Goal: Task Accomplishment & Management: Manage account settings

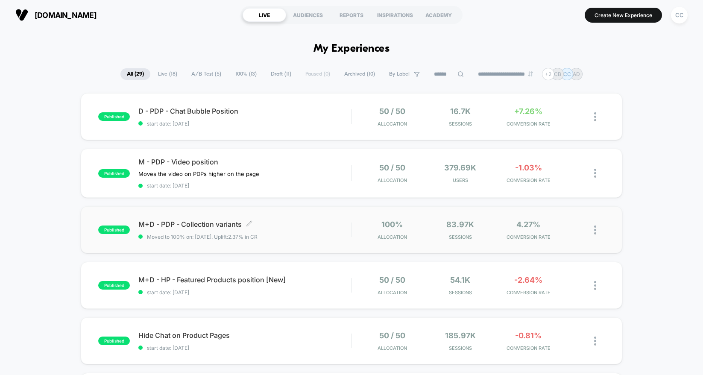
click at [334, 232] on div "M+D - PDP - Collection variants Click to edit experience details Click to edit …" at bounding box center [244, 230] width 213 height 20
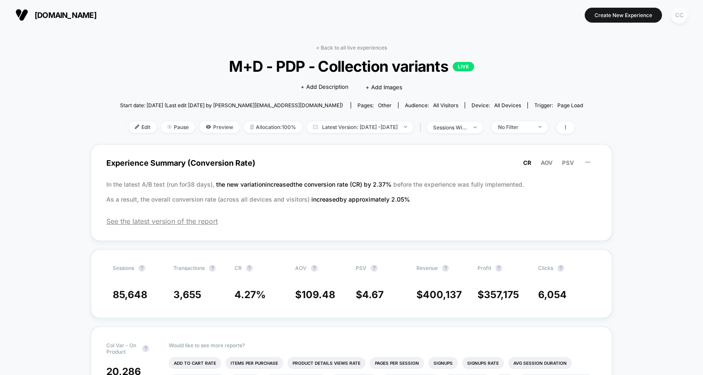
click at [679, 12] on div "CC" at bounding box center [679, 15] width 17 height 17
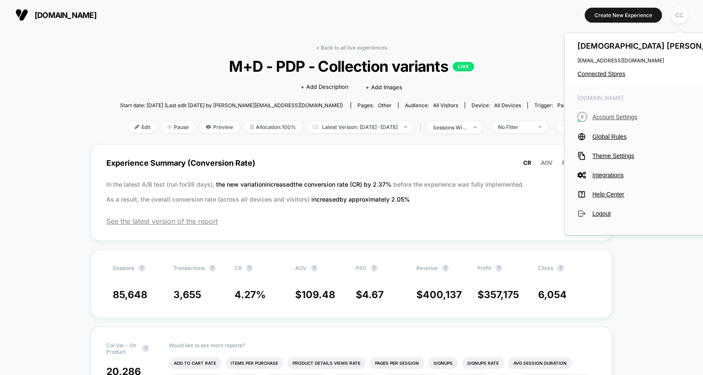
click at [621, 119] on span "Account Settings" at bounding box center [663, 117] width 142 height 7
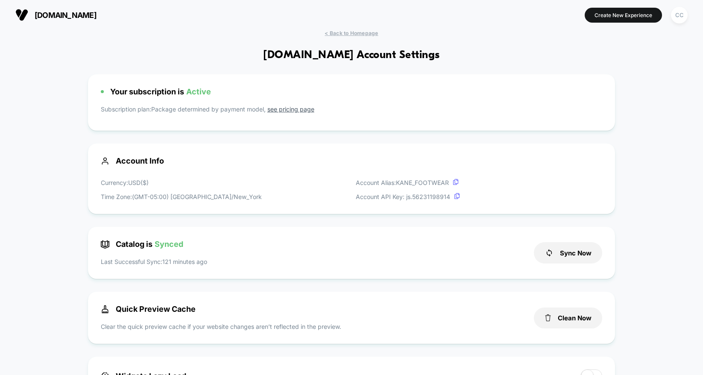
click at [348, 35] on span "< Back to Homepage" at bounding box center [351, 33] width 53 height 6
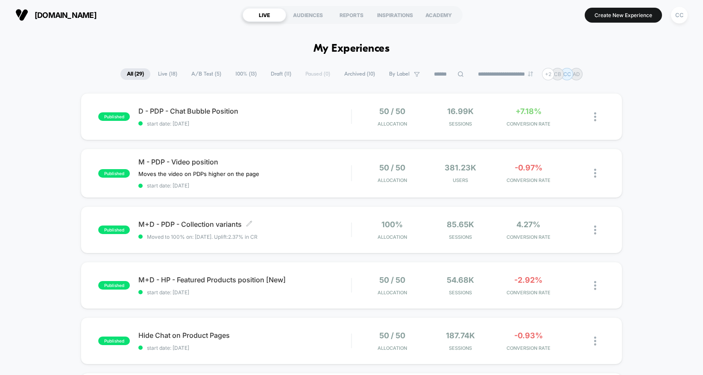
click at [336, 229] on div "M+D - PDP - Collection variants Click to edit experience details Click to edit …" at bounding box center [244, 230] width 213 height 20
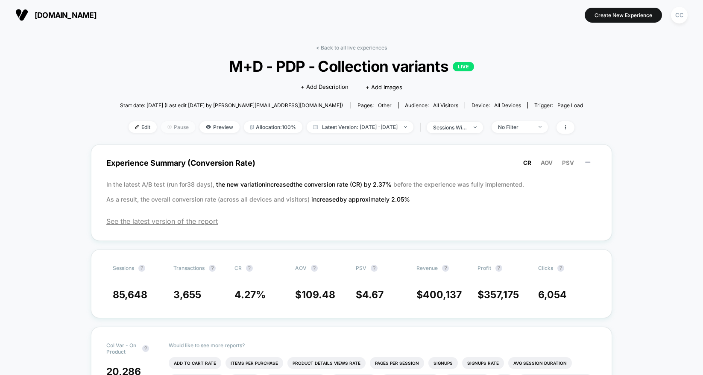
click at [169, 129] on span "Pause" at bounding box center [178, 127] width 34 height 12
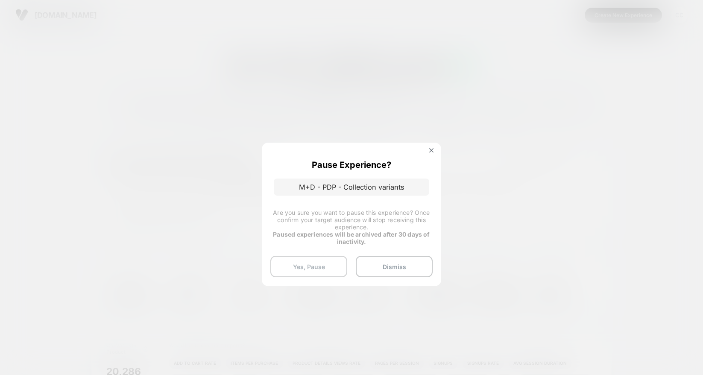
click at [331, 273] on button "Yes, Pause" at bounding box center [308, 266] width 77 height 21
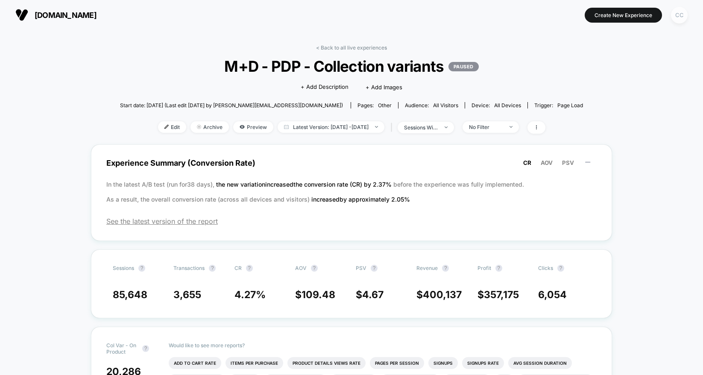
click at [687, 15] on div "CC" at bounding box center [679, 15] width 17 height 17
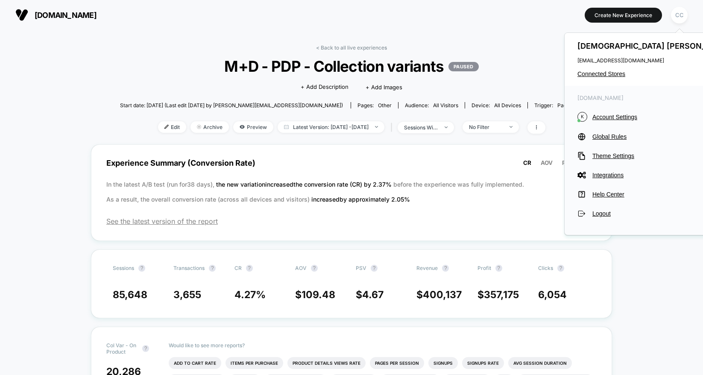
click at [610, 175] on span "Integrations" at bounding box center [663, 175] width 142 height 7
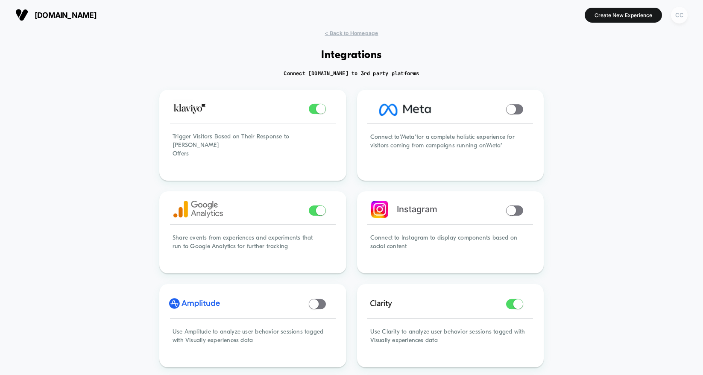
drag, startPoint x: 684, startPoint y: 18, endPoint x: 681, endPoint y: 23, distance: 5.5
click at [684, 18] on div "CC" at bounding box center [679, 15] width 17 height 17
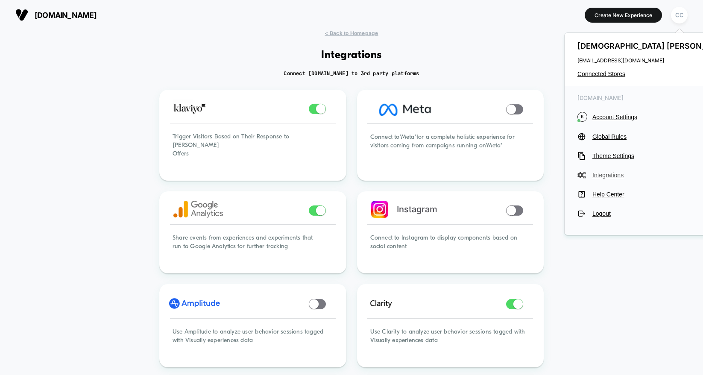
click at [610, 176] on span "Integrations" at bounding box center [663, 175] width 142 height 7
click at [619, 157] on span "Theme Settings" at bounding box center [663, 155] width 142 height 7
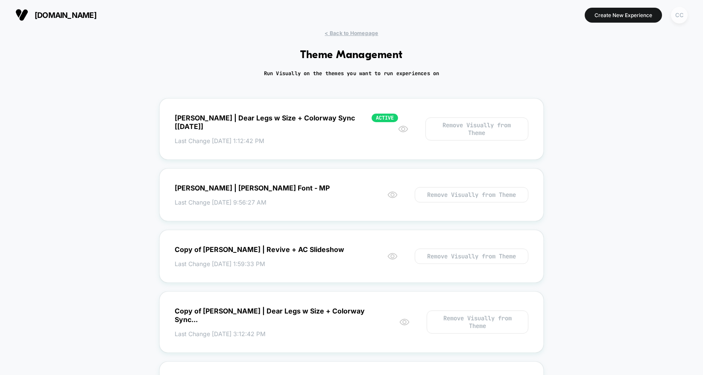
click at [678, 15] on div "CC" at bounding box center [679, 15] width 17 height 17
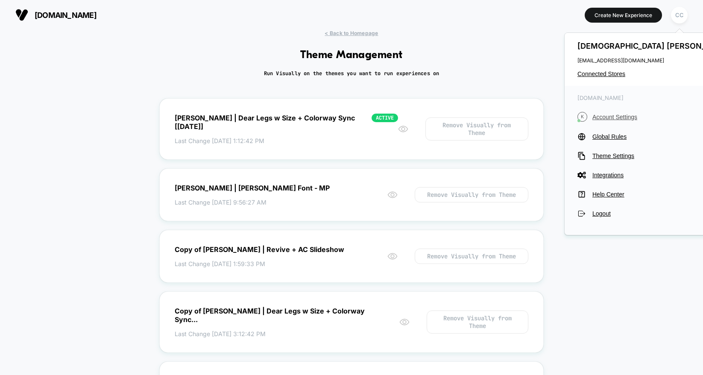
click at [614, 117] on span "Account Settings" at bounding box center [663, 117] width 142 height 7
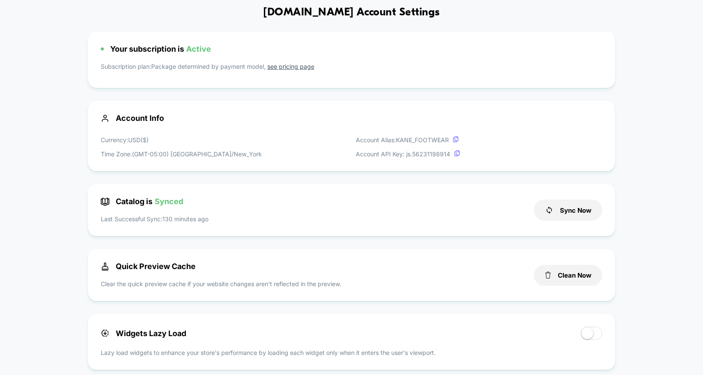
scroll to position [44, 0]
click at [585, 200] on button "Sync Now" at bounding box center [568, 209] width 68 height 21
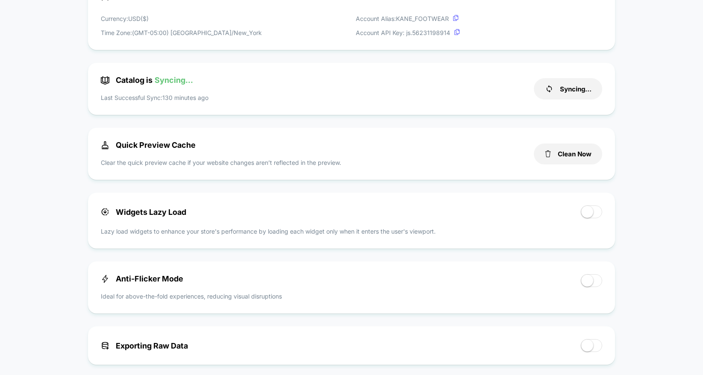
scroll to position [164, 0]
click at [584, 278] on span at bounding box center [587, 280] width 12 height 12
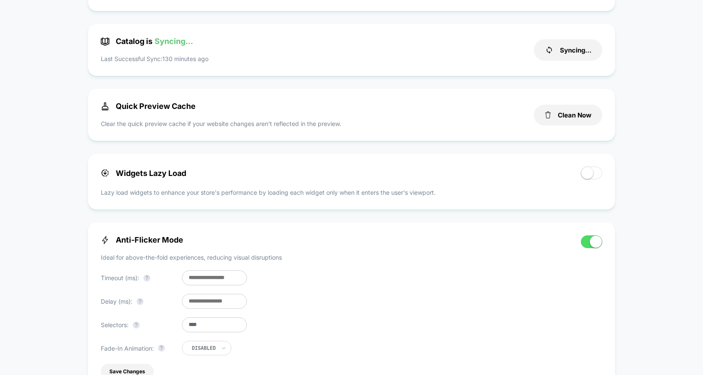
scroll to position [202, 0]
click at [566, 118] on button "Clean Now" at bounding box center [568, 116] width 68 height 21
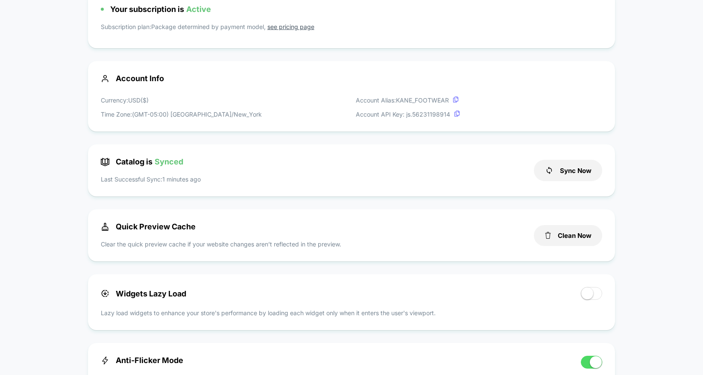
scroll to position [83, 0]
